Goal: Task Accomplishment & Management: Manage account settings

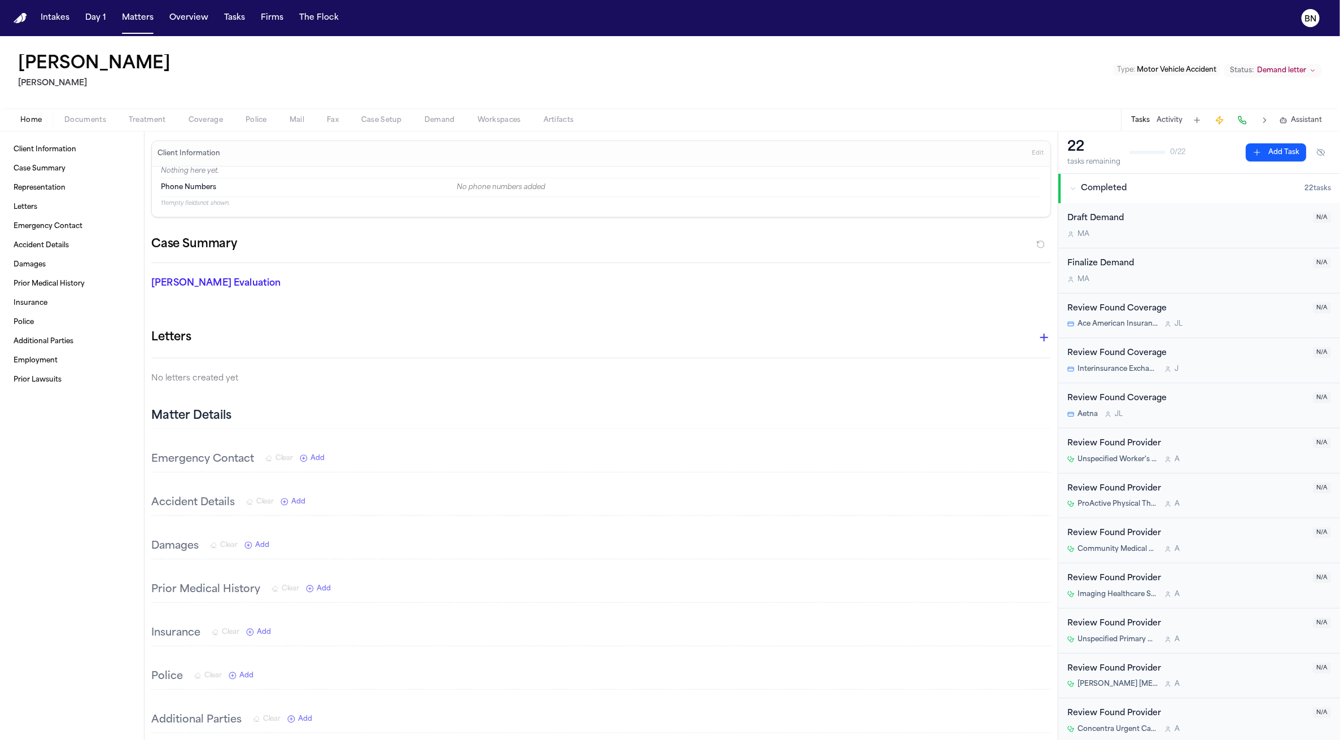
drag, startPoint x: 411, startPoint y: 46, endPoint x: 446, endPoint y: 6, distance: 52.8
click at [0, 0] on div "Intakes Day 1 Matters Overview Tasks Firms The Flock BN [PERSON_NAME] Yanni Law…" at bounding box center [670, 370] width 1340 height 740
click at [133, 24] on button "Matters" at bounding box center [137, 18] width 41 height 20
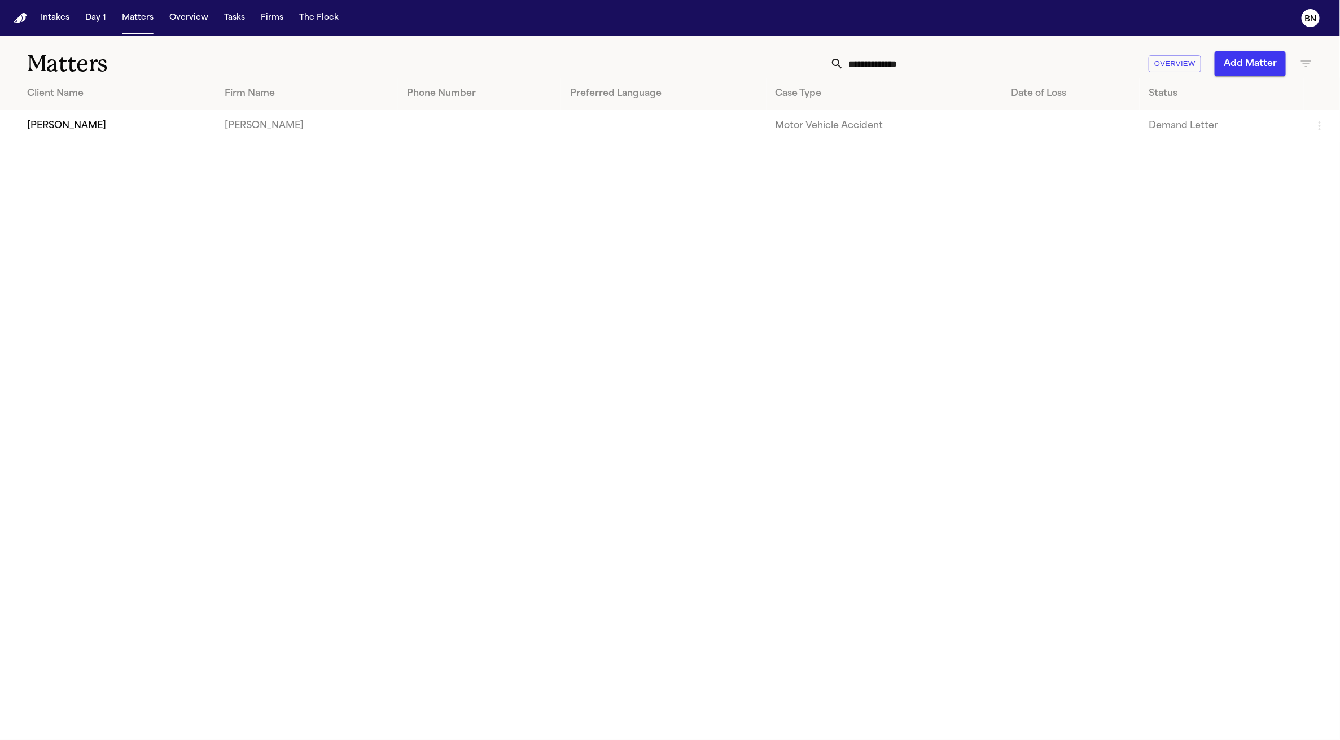
click at [859, 55] on input "**********" at bounding box center [989, 63] width 291 height 25
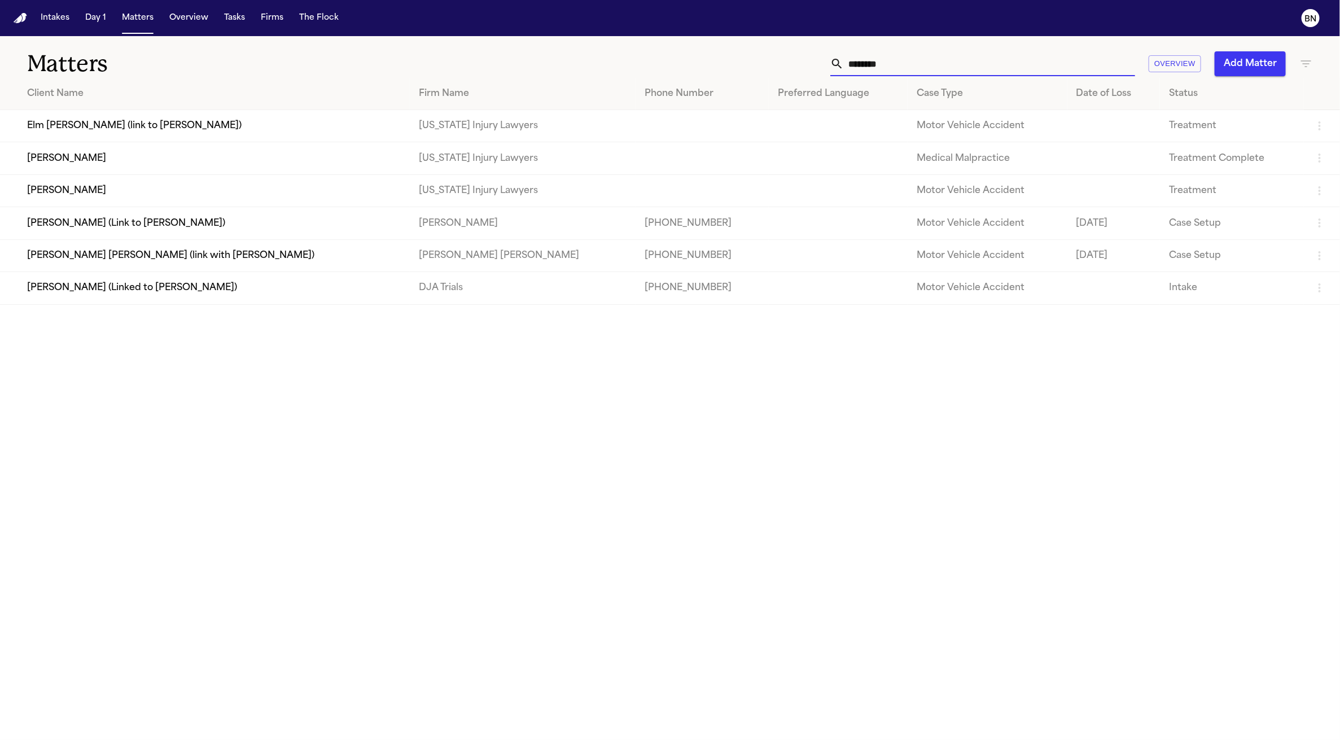
type input "********"
click at [278, 201] on td "[PERSON_NAME]" at bounding box center [205, 190] width 410 height 32
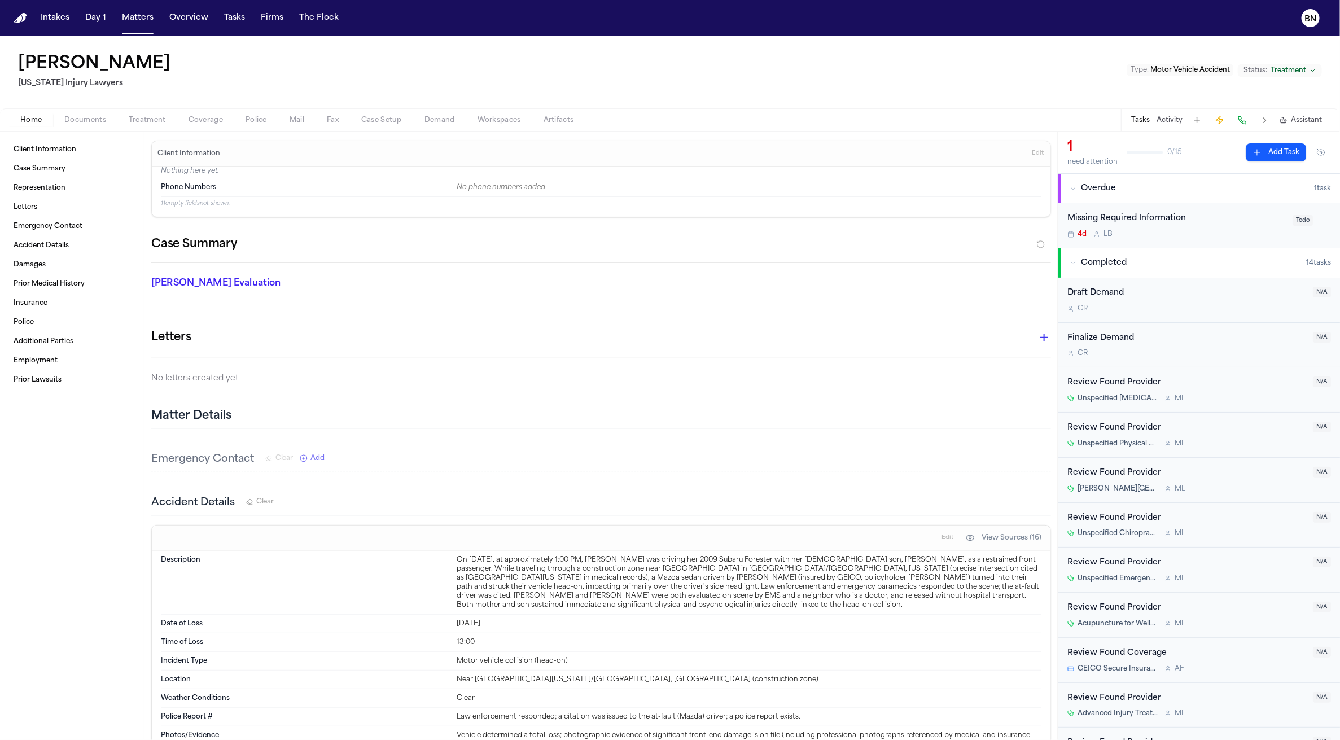
click at [152, 119] on span "Treatment" at bounding box center [147, 120] width 37 height 9
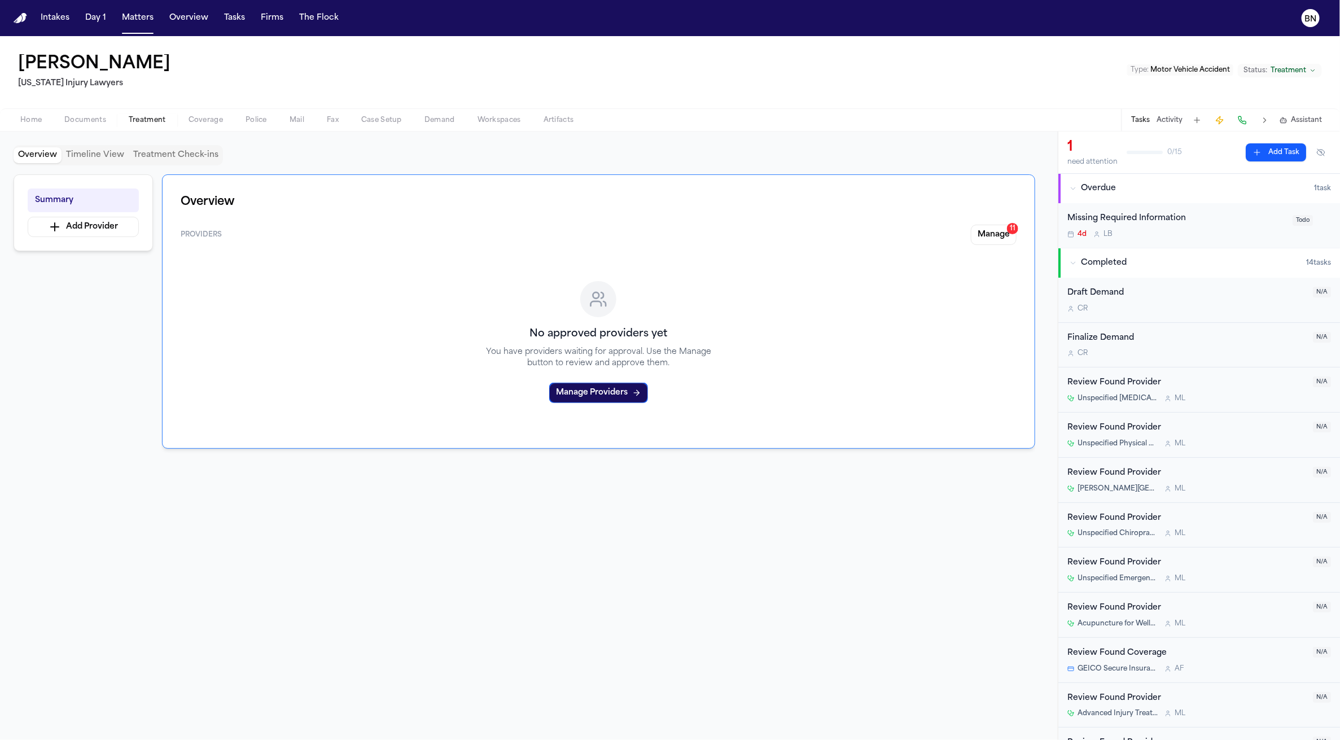
click at [102, 117] on span "Documents" at bounding box center [85, 120] width 42 height 9
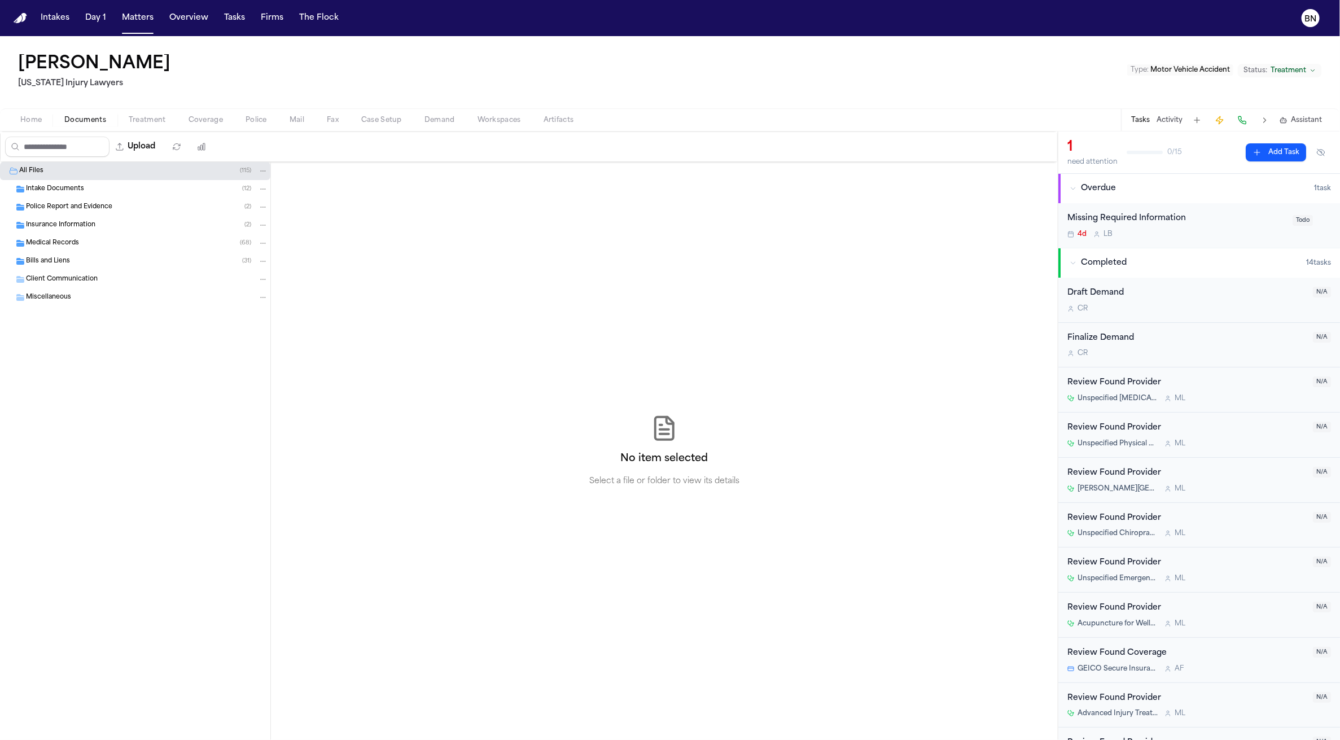
click at [109, 241] on div "Medical Records ( 68 )" at bounding box center [147, 243] width 242 height 10
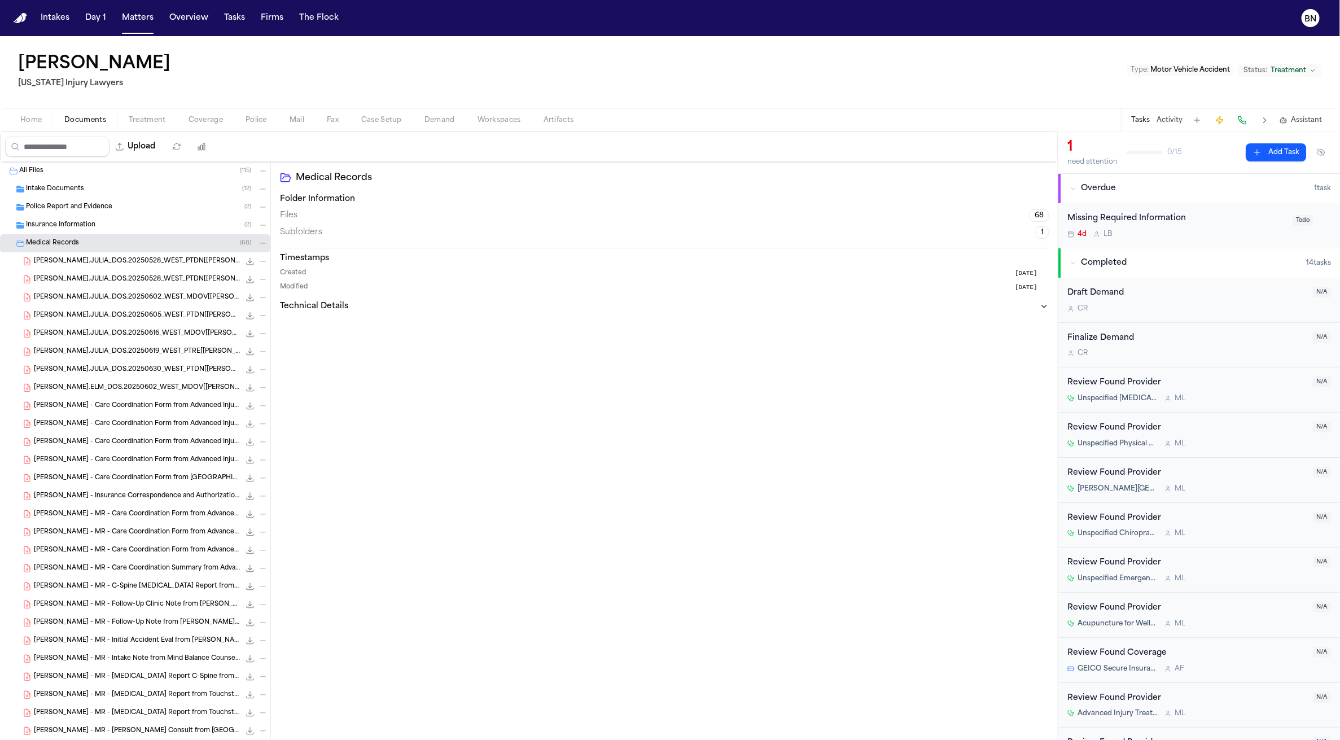
click at [109, 230] on div "Insurance Information ( 2 )" at bounding box center [147, 225] width 242 height 10
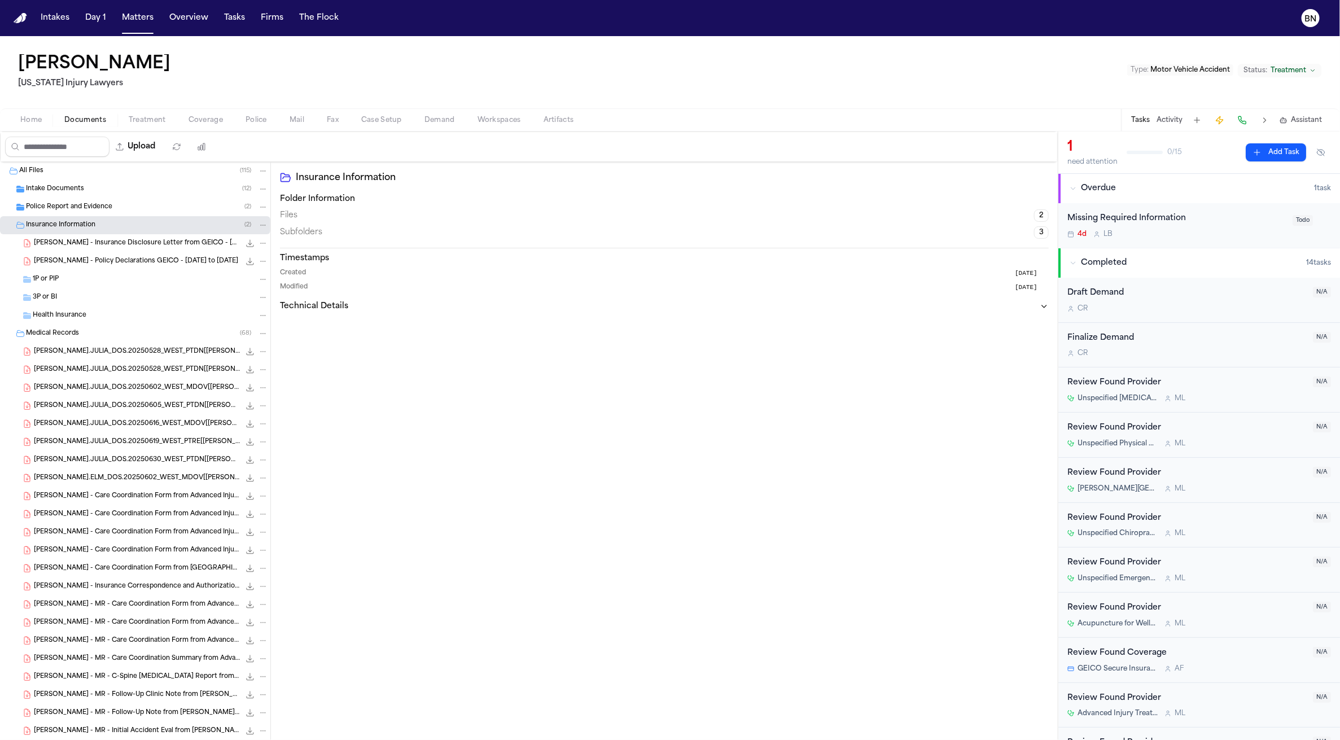
click at [110, 216] on div "Police Report and Evidence ( 2 )" at bounding box center [135, 207] width 270 height 18
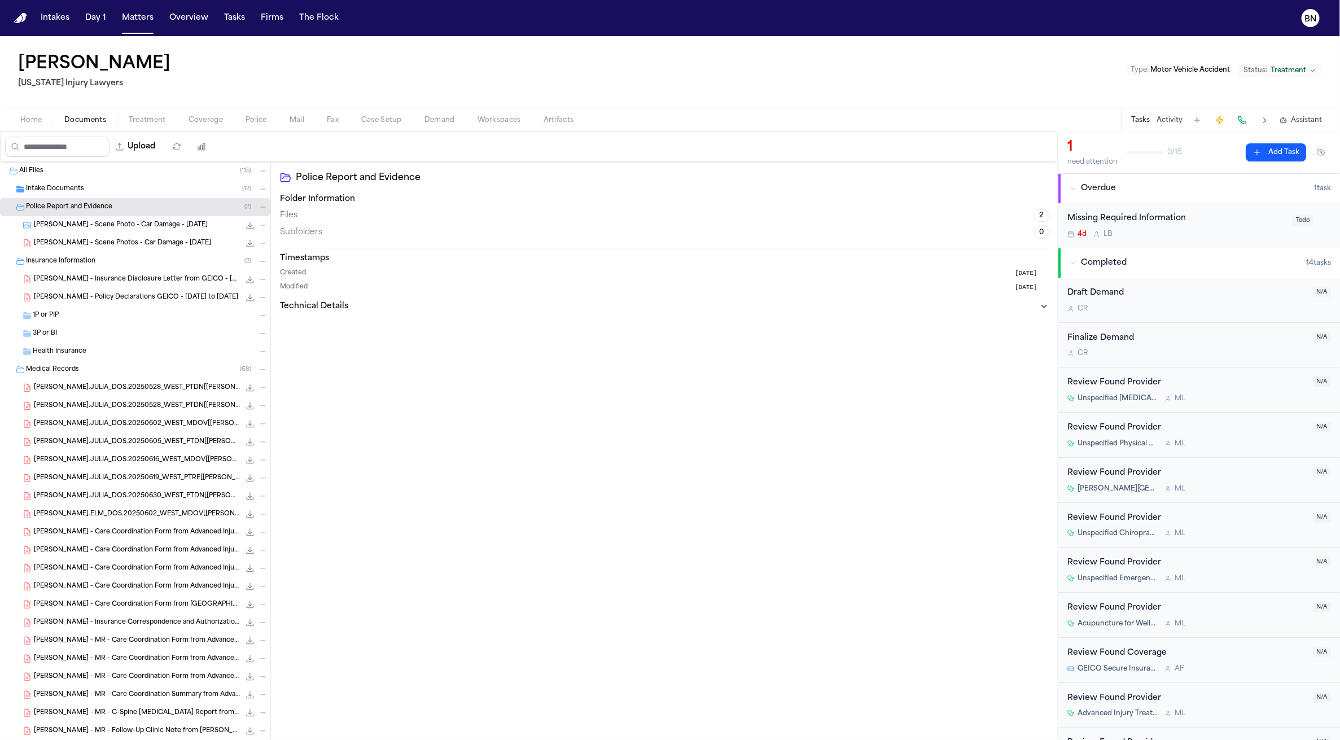
click at [103, 192] on div "Intake Documents ( 12 )" at bounding box center [147, 189] width 242 height 10
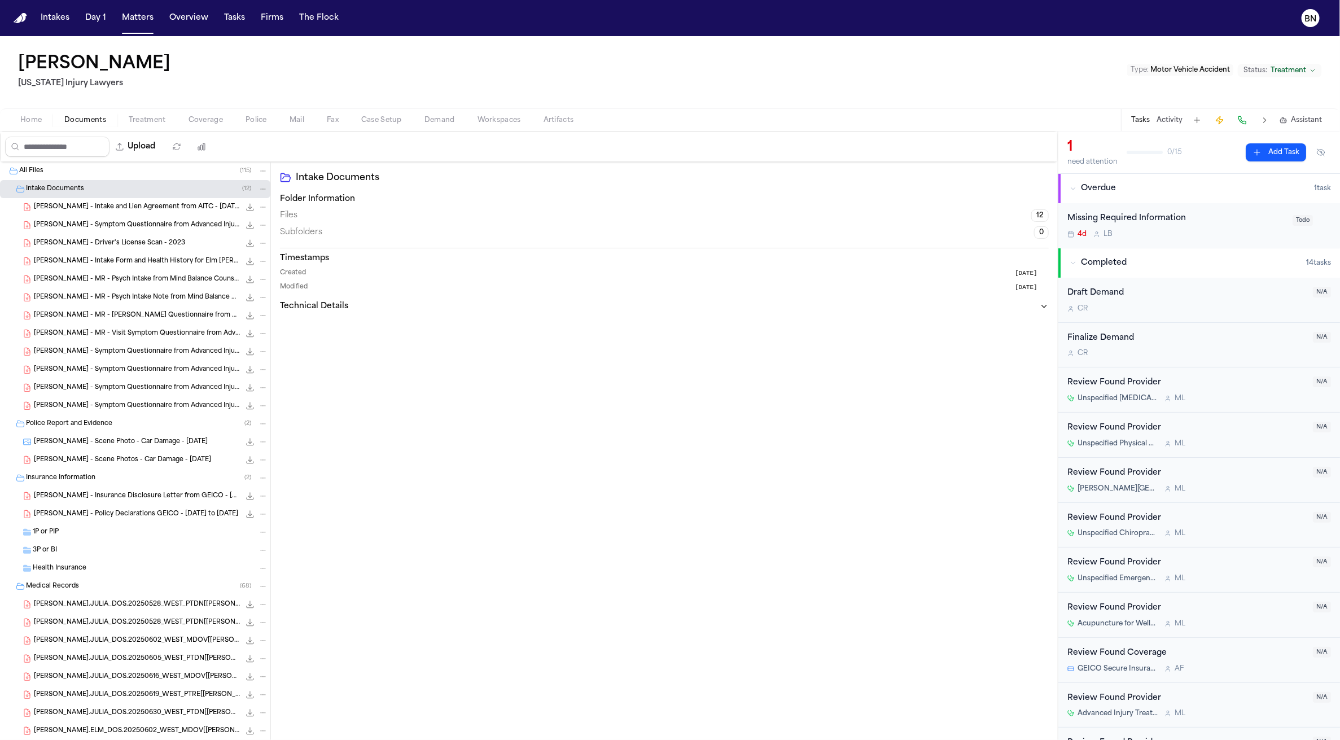
click at [103, 192] on div "Intake Documents ( 12 )" at bounding box center [147, 189] width 242 height 10
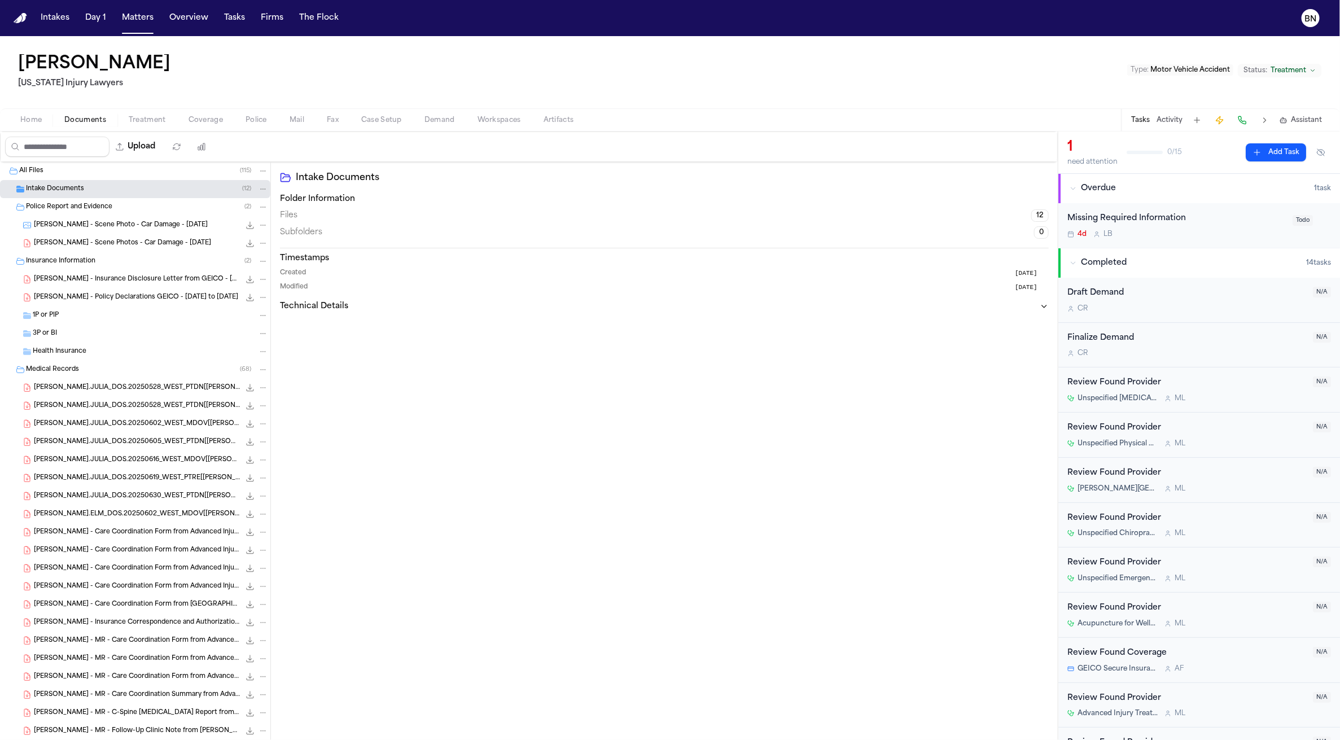
click at [97, 214] on div "Police Report and Evidence ( 2 )" at bounding box center [135, 207] width 270 height 18
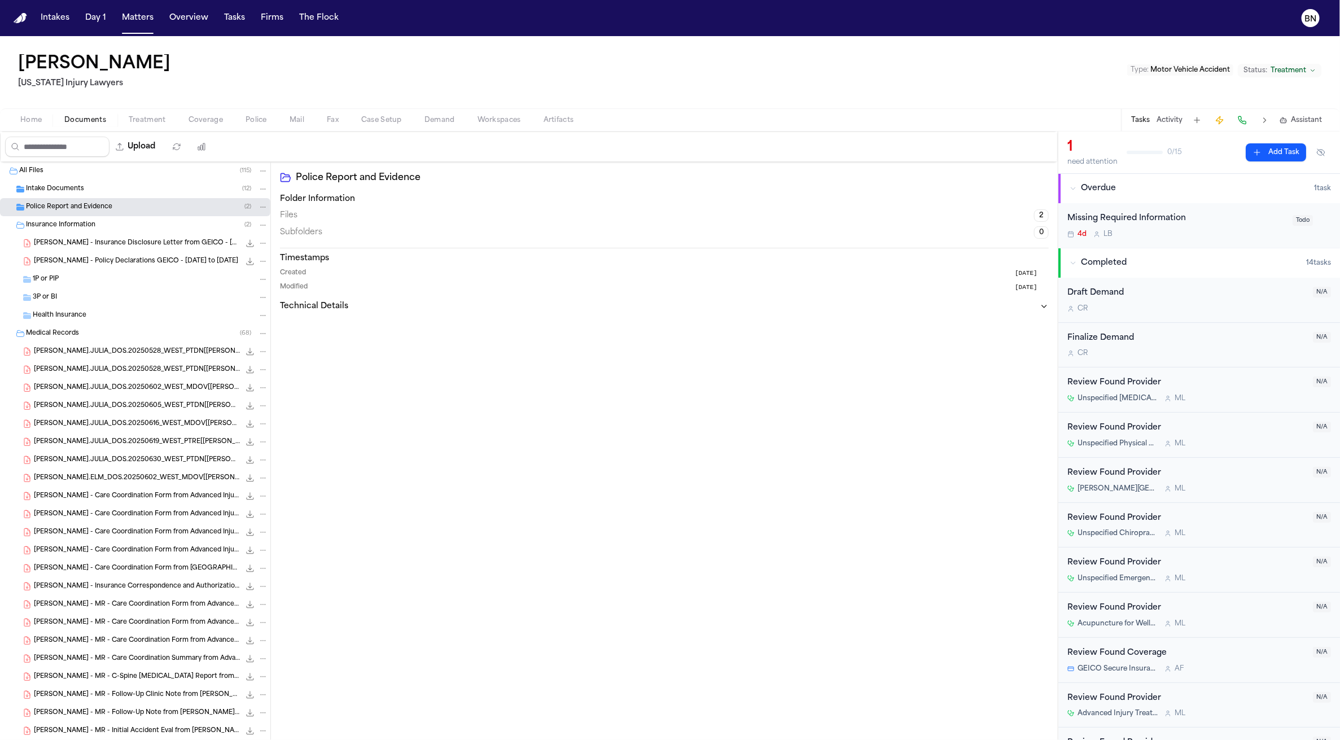
click at [95, 235] on div "[PERSON_NAME] - Insurance Disclosure Letter from GEICO - [DATE] 85.9 KB • PDF" at bounding box center [135, 243] width 270 height 18
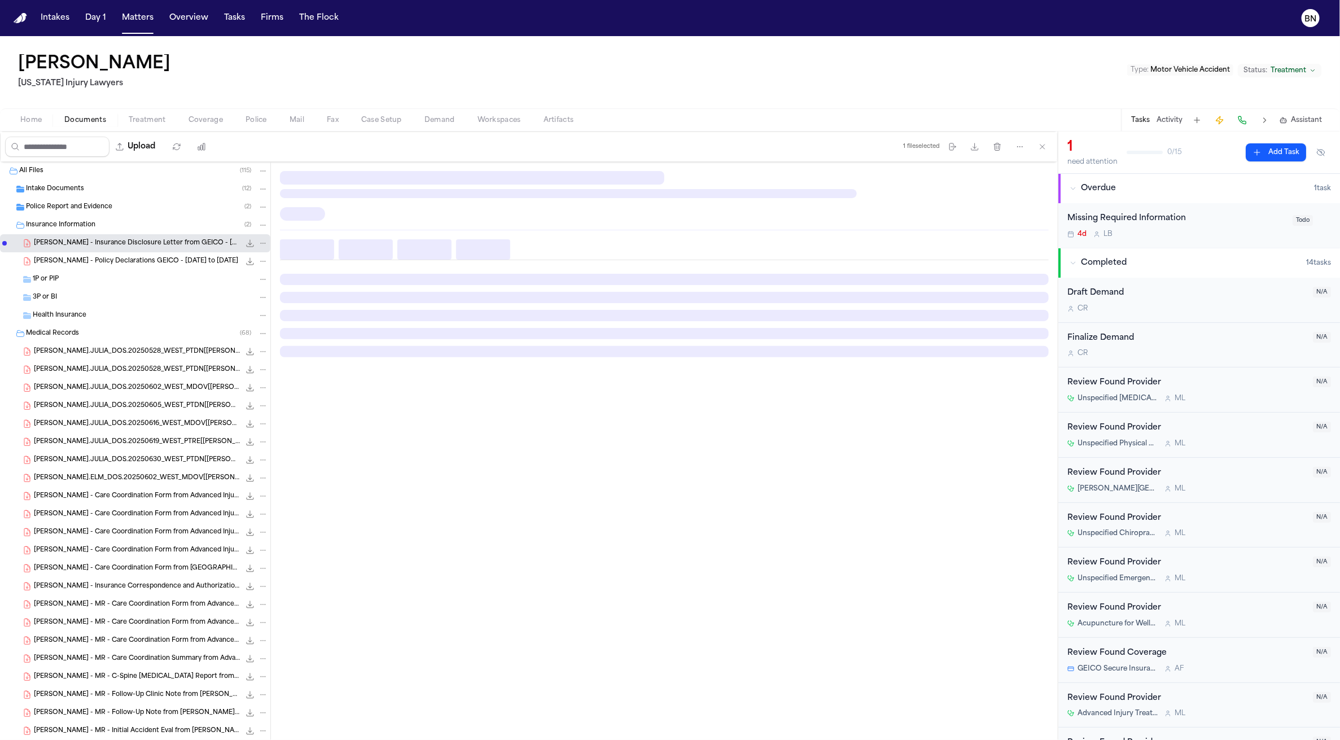
click at [95, 228] on div "Insurance Information ( 2 )" at bounding box center [147, 225] width 242 height 10
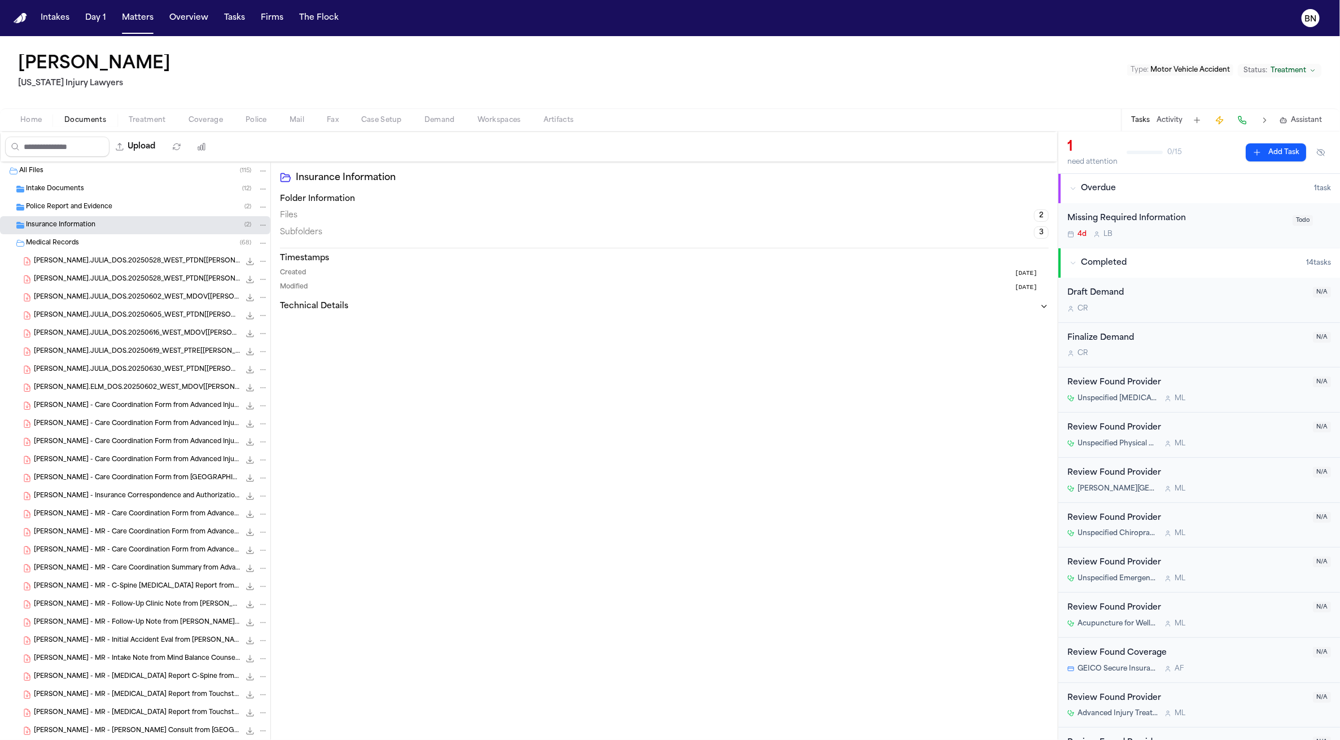
click at [87, 248] on div "Medical Records ( 68 )" at bounding box center [147, 243] width 242 height 10
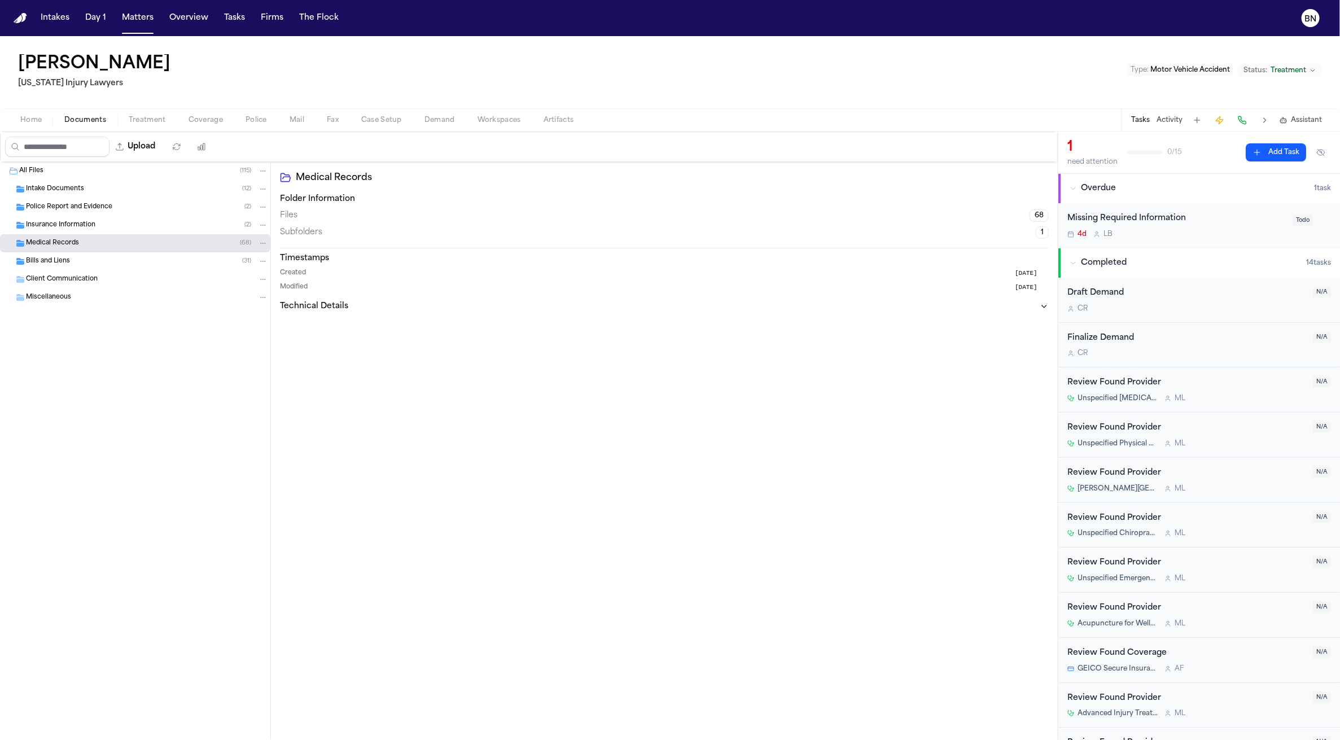
click at [90, 266] on div "Bills and Liens ( 31 )" at bounding box center [147, 261] width 242 height 10
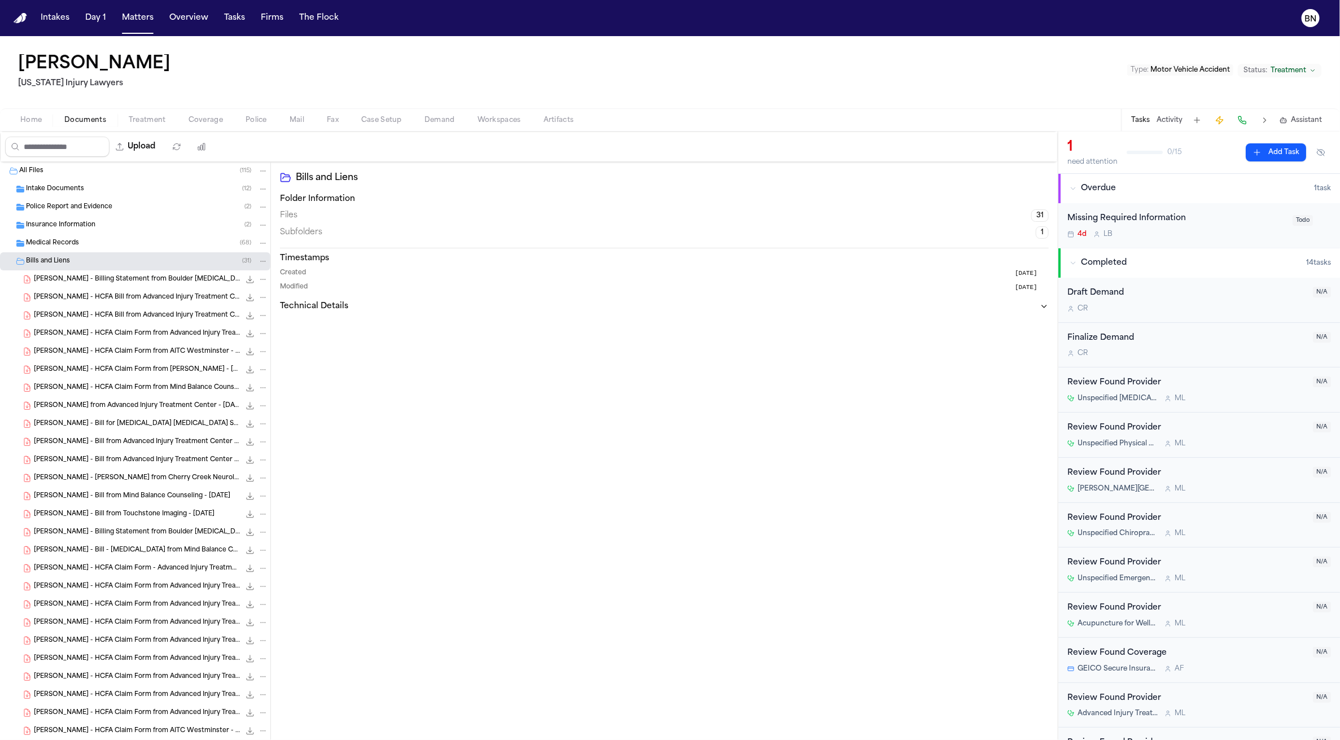
click at [92, 258] on div "Bills and Liens ( 31 )" at bounding box center [147, 261] width 242 height 10
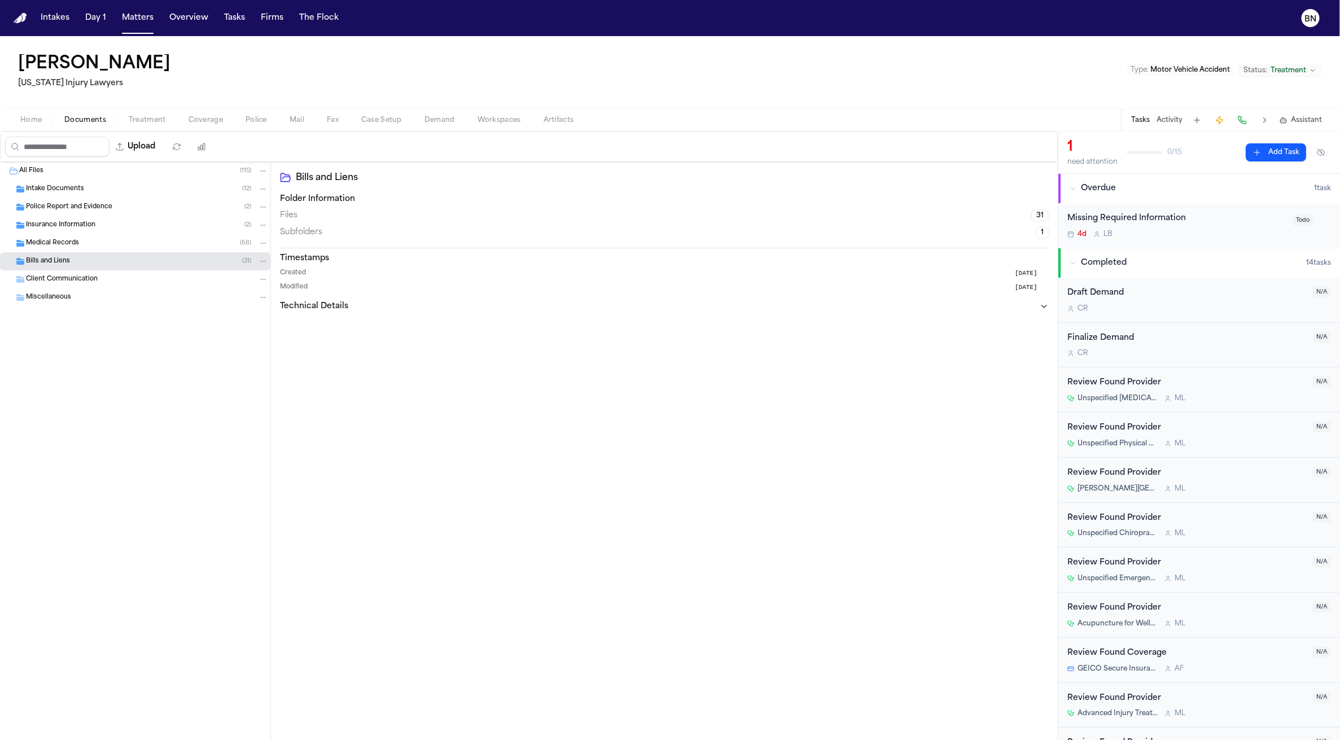
click at [92, 243] on div "Medical Records ( 68 )" at bounding box center [147, 243] width 242 height 10
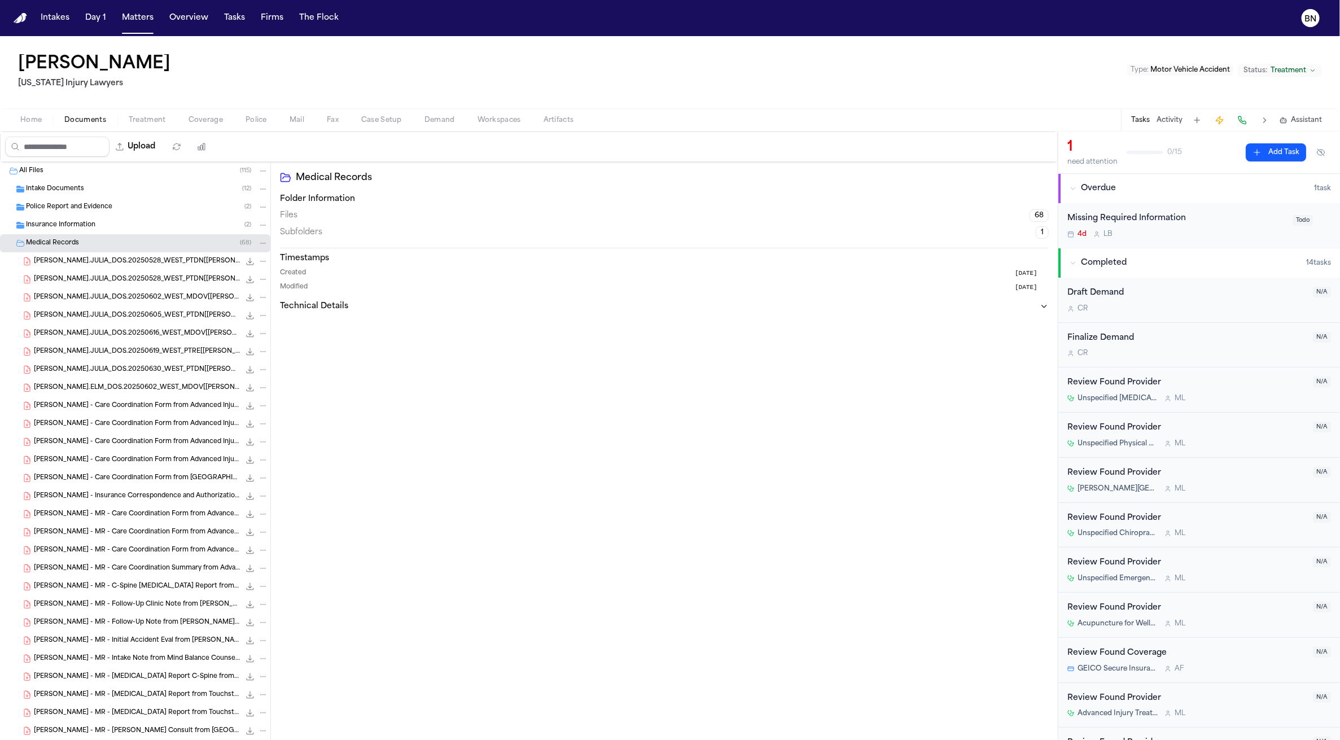
click at [90, 245] on div "Medical Records ( 68 )" at bounding box center [147, 243] width 242 height 10
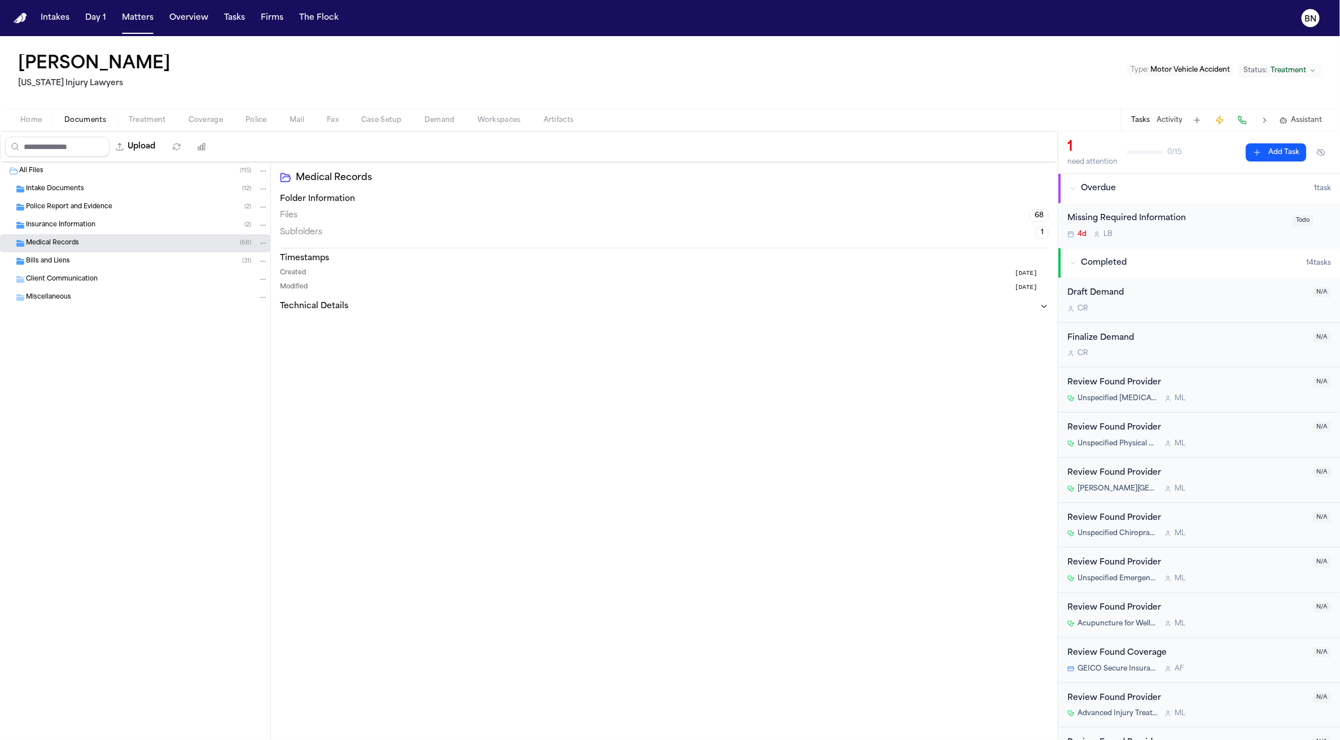
click at [88, 229] on span "Insurance Information" at bounding box center [60, 226] width 69 height 10
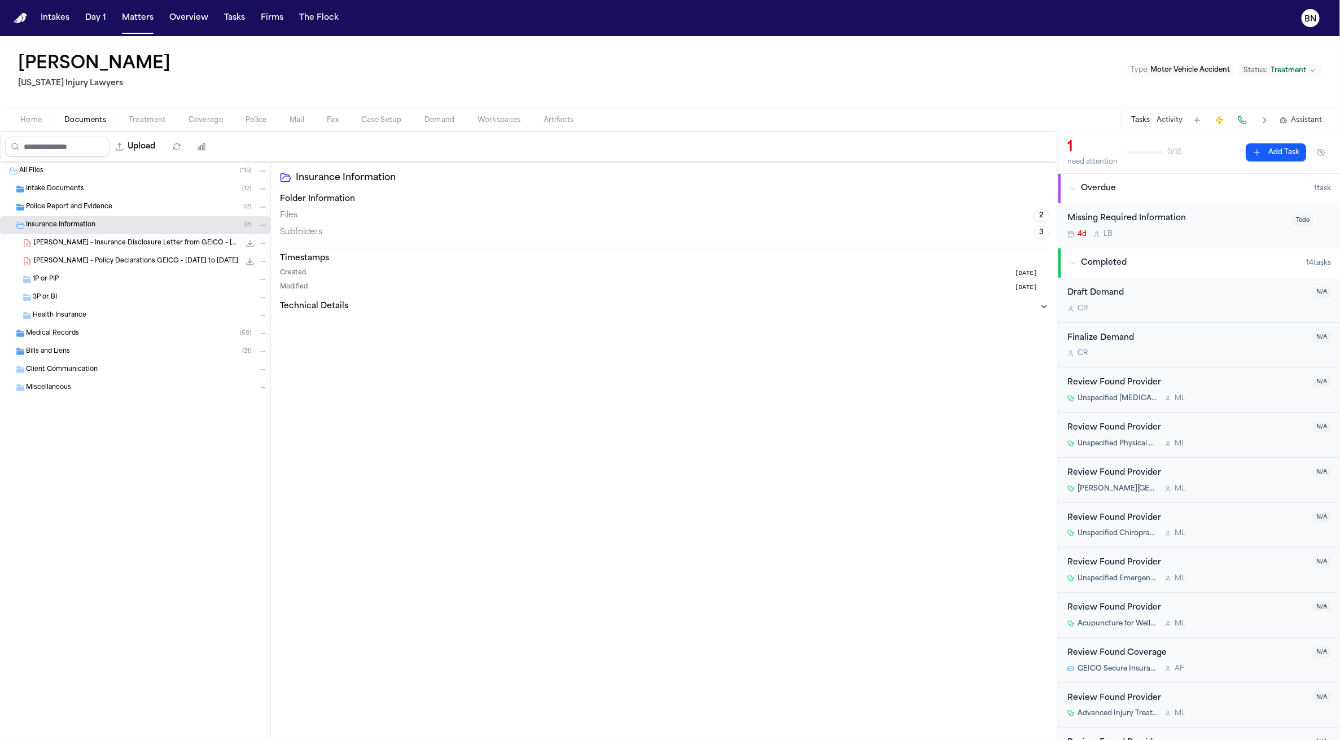
click at [88, 229] on span "Insurance Information" at bounding box center [60, 226] width 69 height 10
click at [1169, 116] on button "Activity" at bounding box center [1169, 120] width 26 height 9
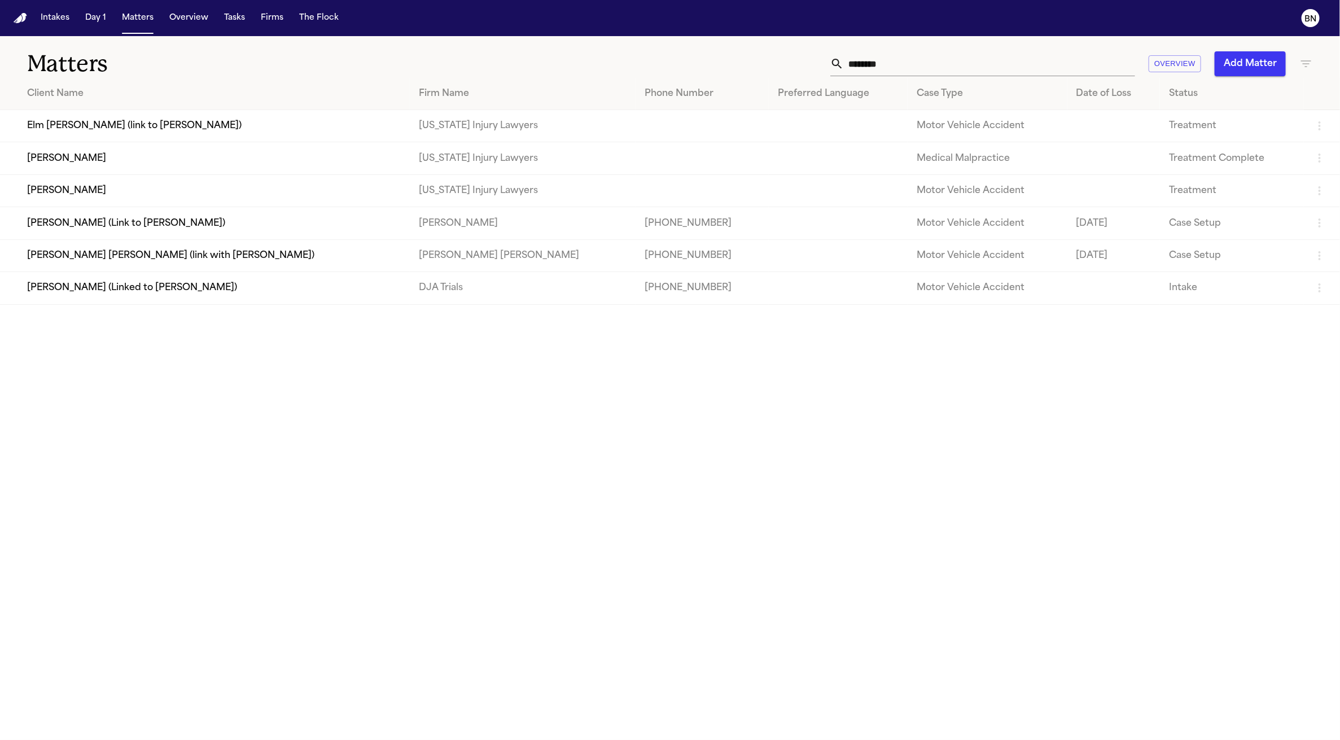
click at [175, 164] on td "[PERSON_NAME]" at bounding box center [205, 158] width 410 height 32
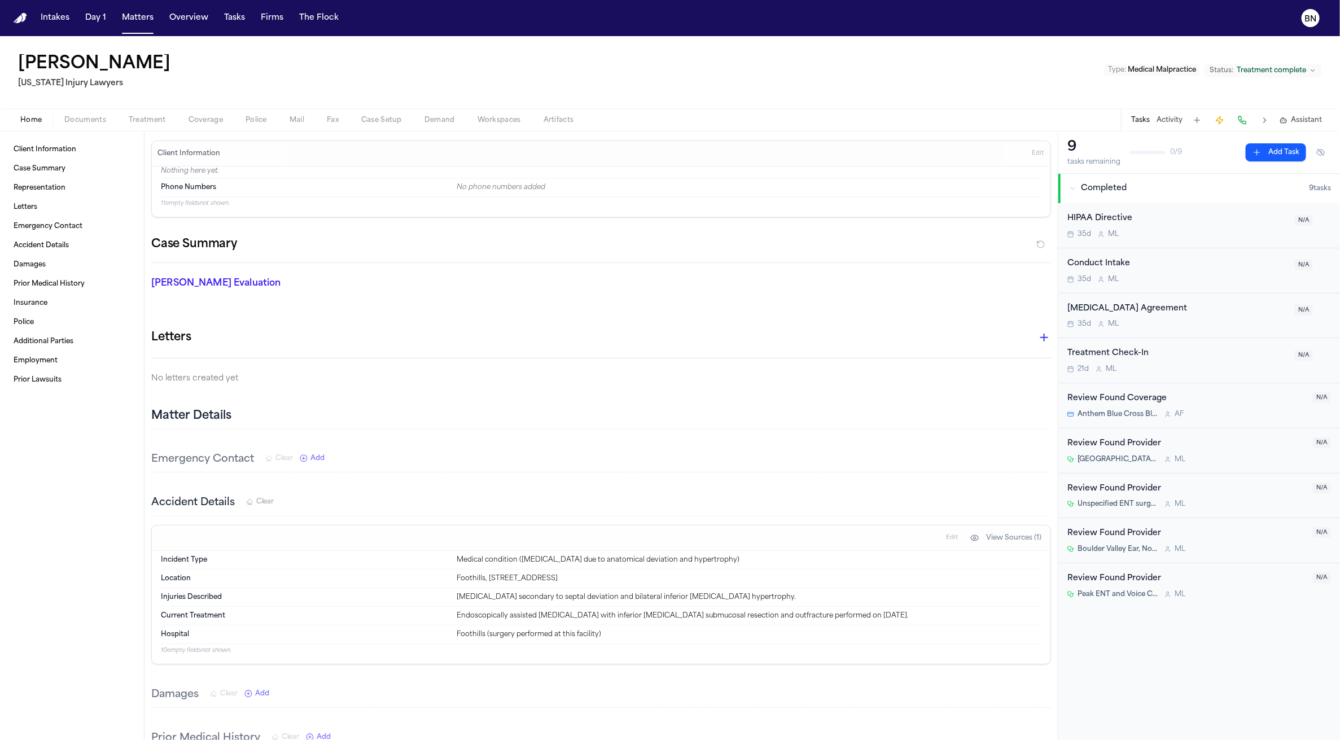
click at [1158, 119] on button "Activity" at bounding box center [1169, 120] width 26 height 9
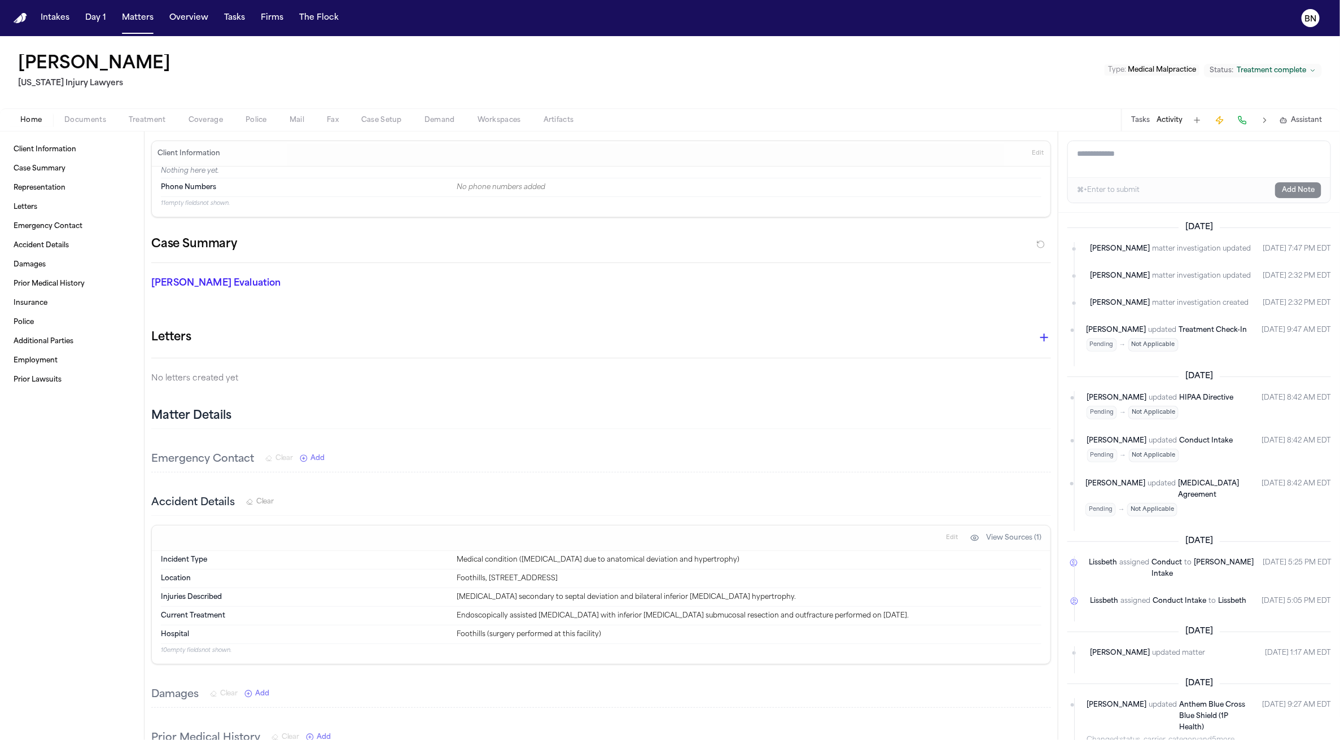
click at [489, 36] on div "[PERSON_NAME] [US_STATE] Injury Lawyers Type : Medical Malpractice Status: Trea…" at bounding box center [670, 72] width 1340 height 72
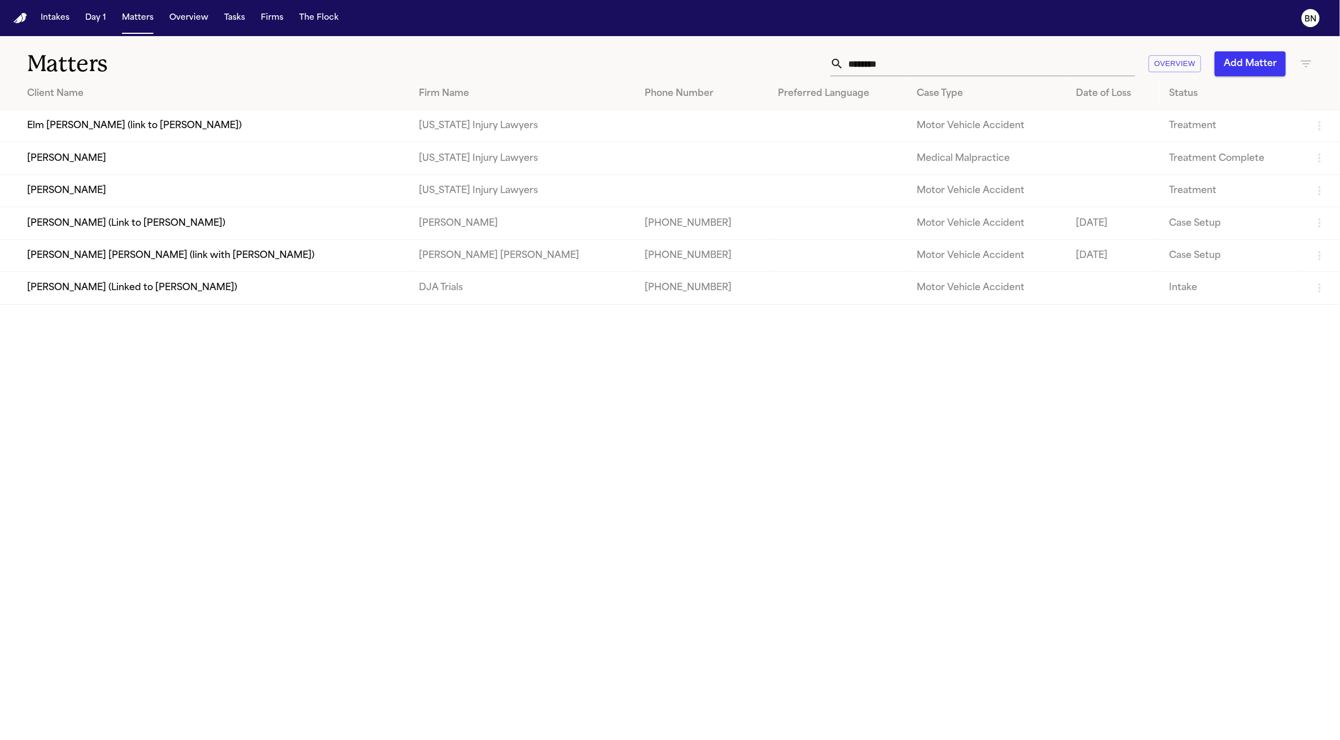
click at [222, 124] on td "Elm [PERSON_NAME] (link to [PERSON_NAME])" at bounding box center [205, 126] width 410 height 32
click at [172, 195] on td "[PERSON_NAME]" at bounding box center [205, 190] width 410 height 32
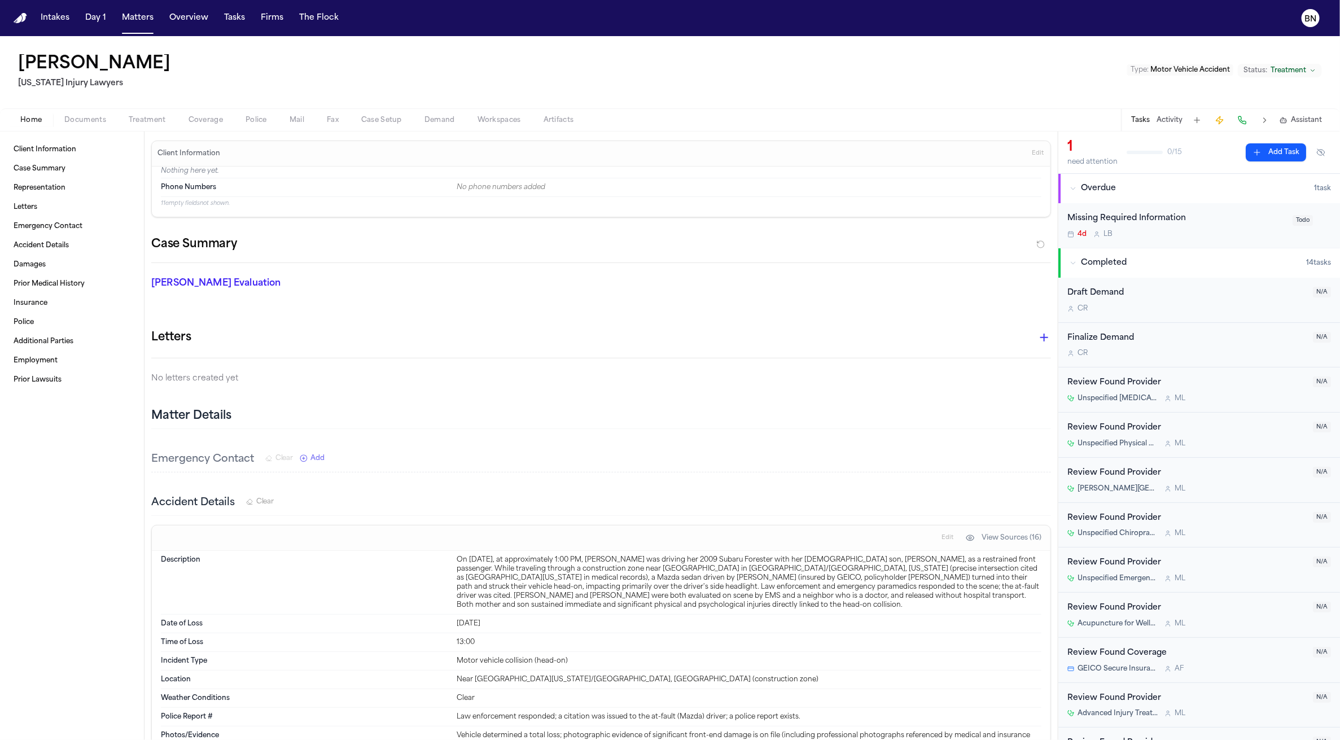
click at [1261, 70] on span "Status:" at bounding box center [1255, 70] width 24 height 9
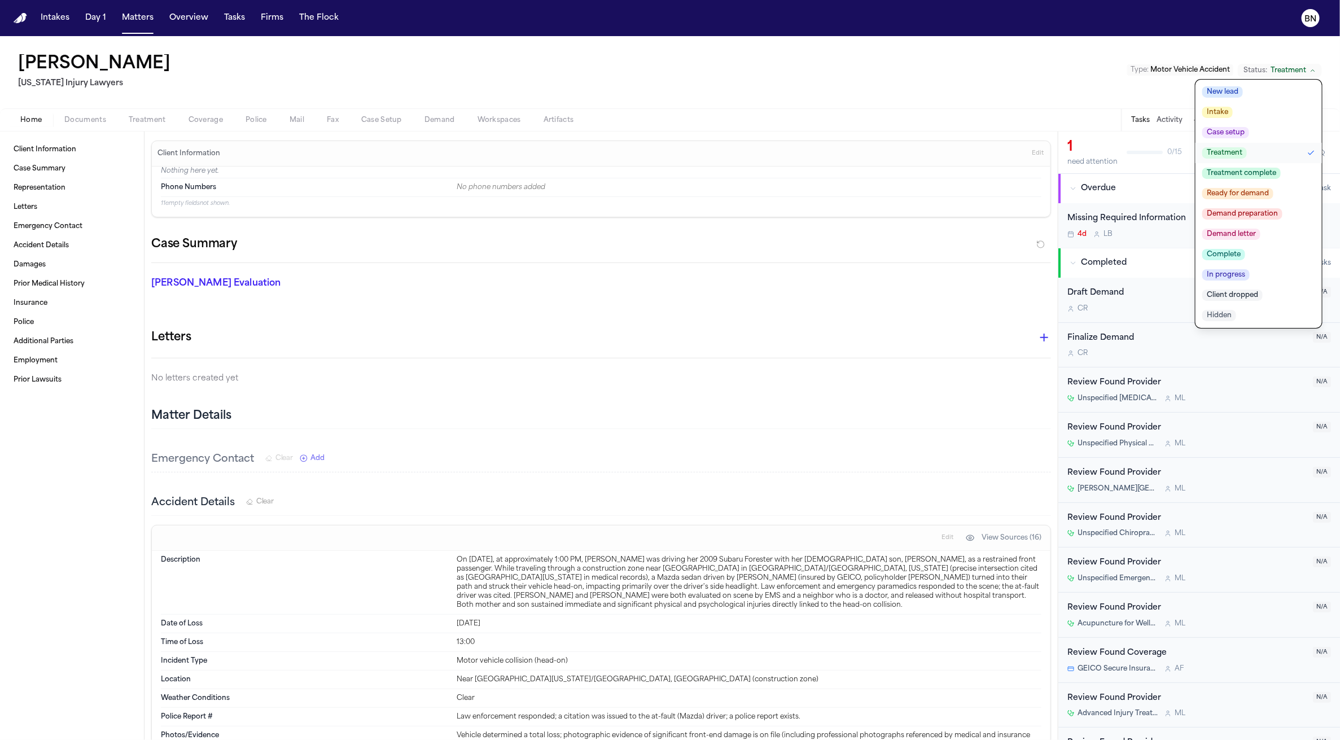
click at [1245, 235] on span "Demand letter" at bounding box center [1231, 234] width 58 height 11
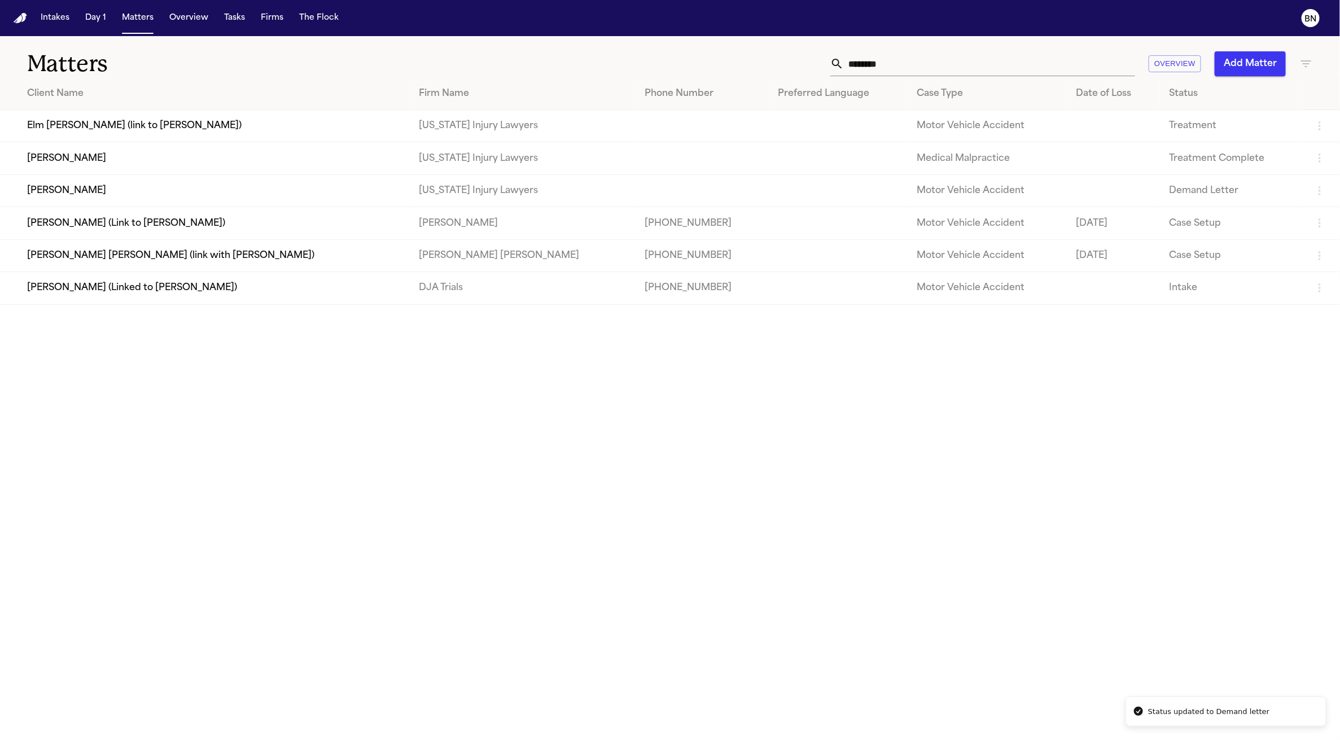
click at [243, 159] on td "[PERSON_NAME]" at bounding box center [205, 158] width 410 height 32
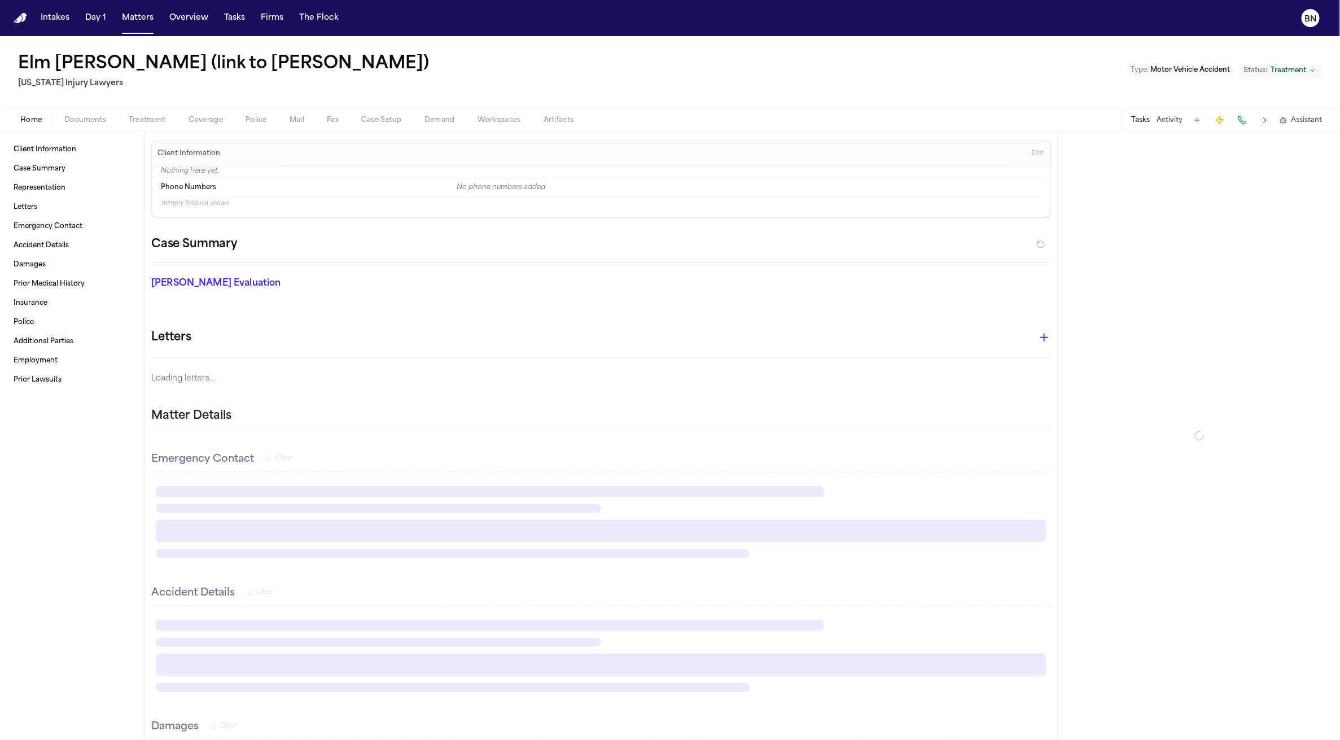
click at [1272, 70] on span "Treatment" at bounding box center [1288, 70] width 36 height 9
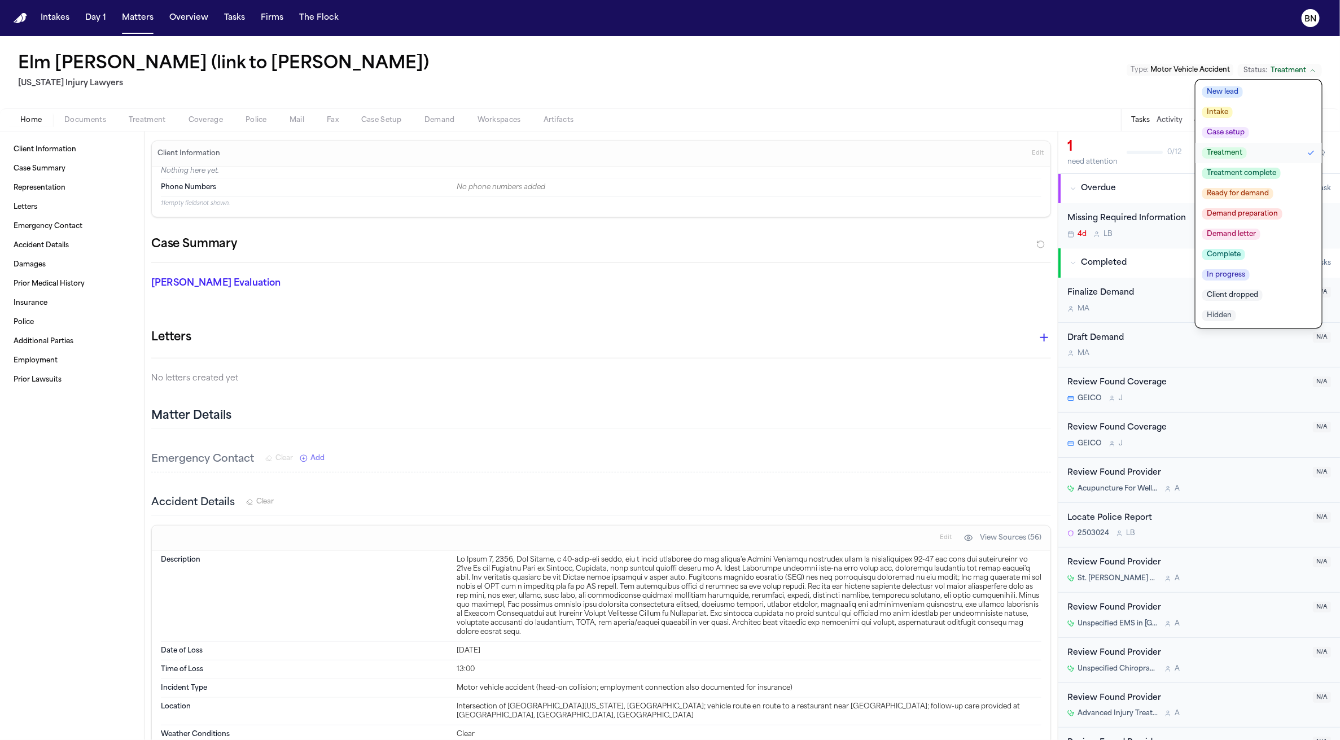
click at [1257, 234] on span "Demand letter" at bounding box center [1231, 234] width 58 height 11
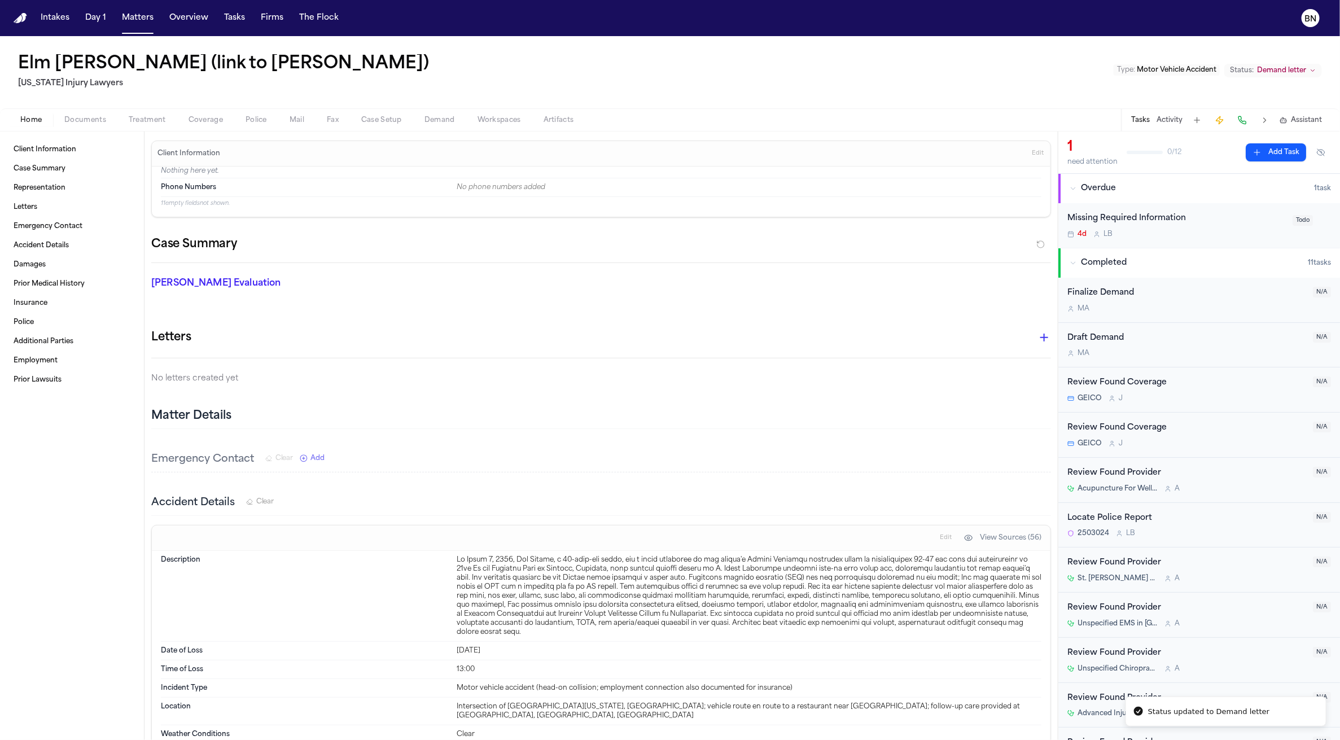
click at [887, 86] on div "Elm Crouse (link to Julia Creighton) Colorado Injury Lawyers Type : Motor Vehic…" at bounding box center [670, 72] width 1340 height 72
